Goal: Use online tool/utility: Utilize a website feature to perform a specific function

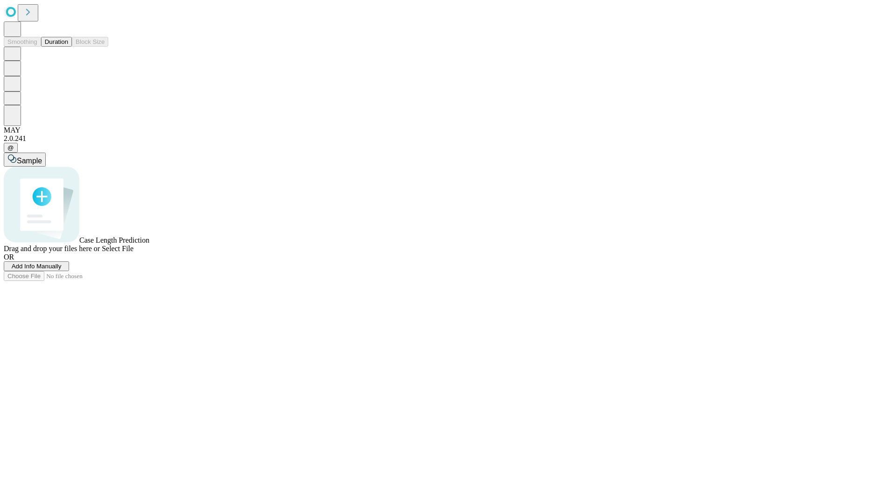
click at [133, 252] on span "Select File" at bounding box center [118, 248] width 32 height 8
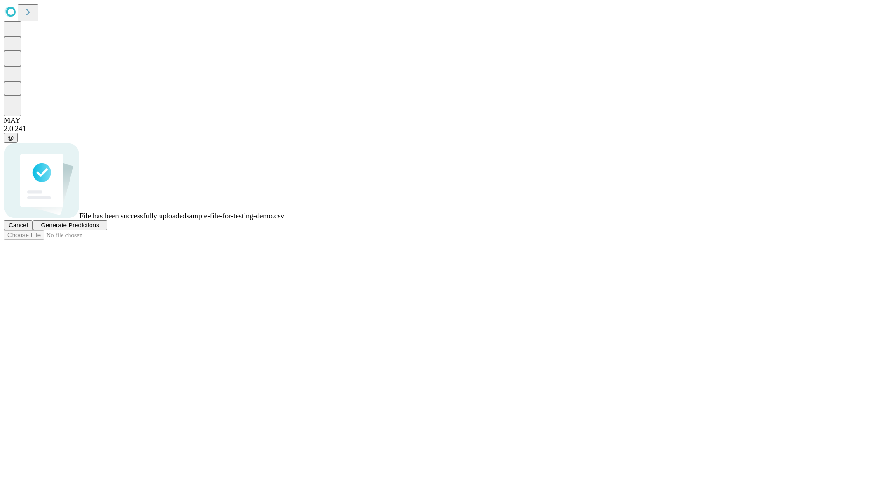
click at [99, 229] on span "Generate Predictions" at bounding box center [70, 225] width 58 height 7
